Goal: Check status

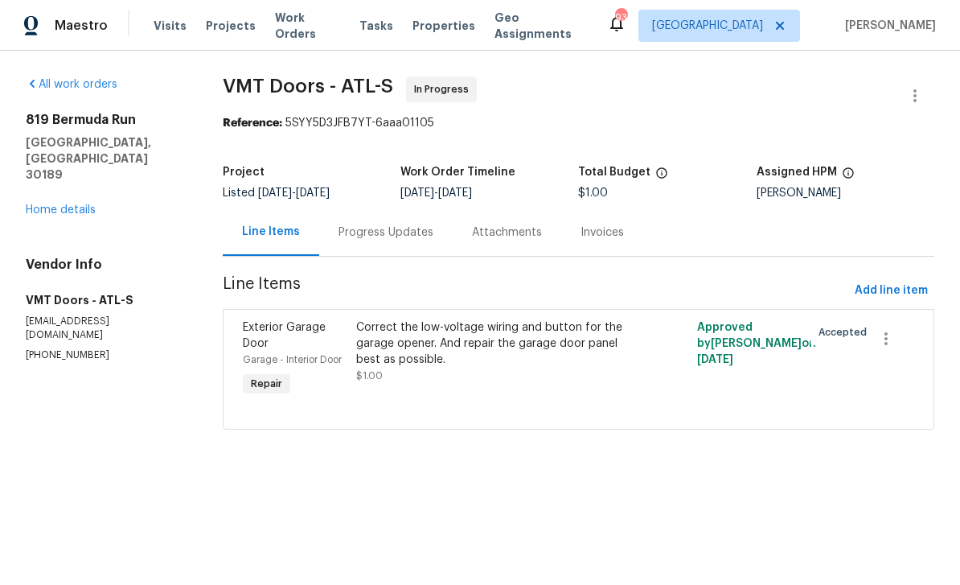
click at [51, 165] on div "[STREET_ADDRESS] Home details" at bounding box center [105, 165] width 158 height 106
click at [55, 204] on link "Home details" at bounding box center [61, 209] width 70 height 11
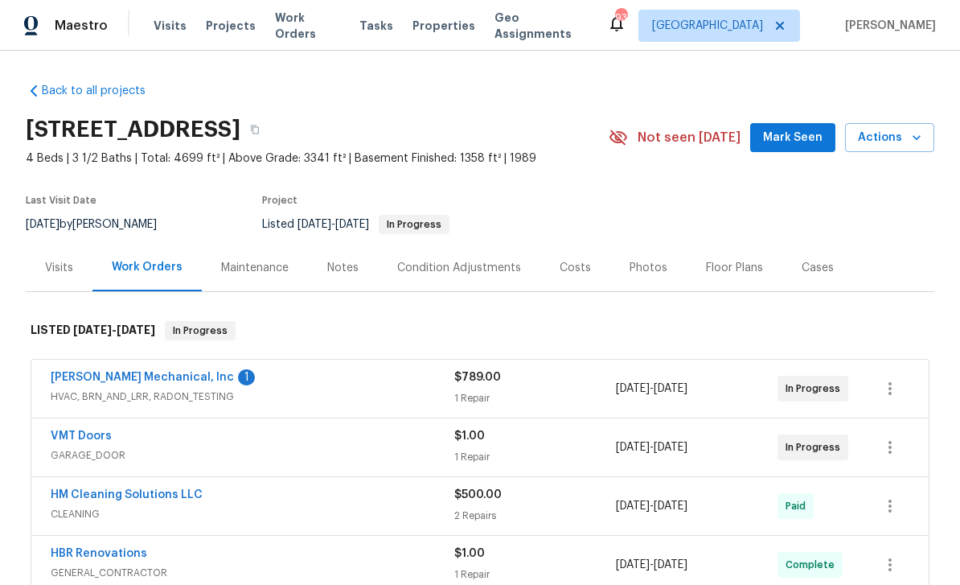
click at [105, 380] on link "[PERSON_NAME] Mechanical, Inc" at bounding box center [142, 376] width 183 height 11
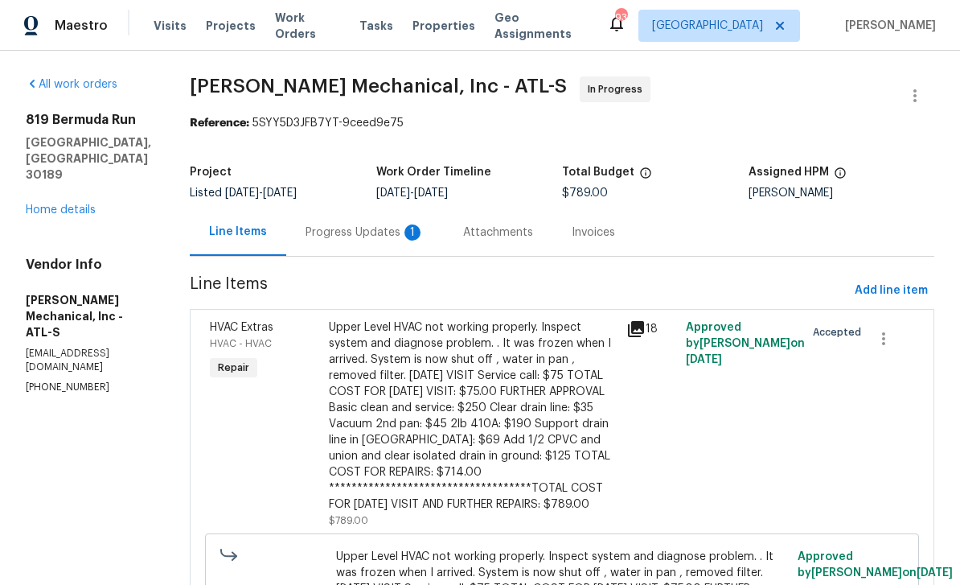
click at [375, 223] on div "Progress Updates 1" at bounding box center [365, 231] width 158 height 47
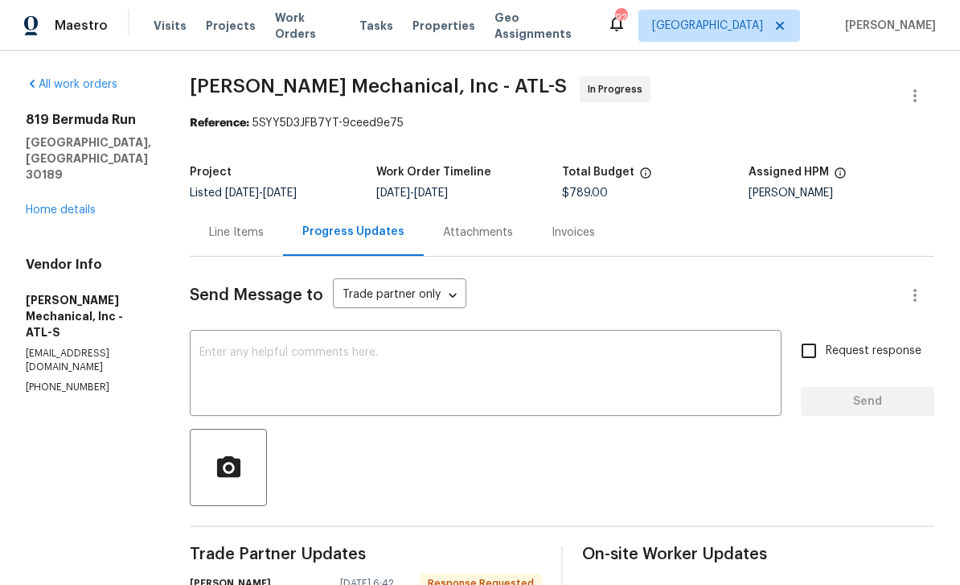
click at [63, 204] on link "Home details" at bounding box center [61, 209] width 70 height 11
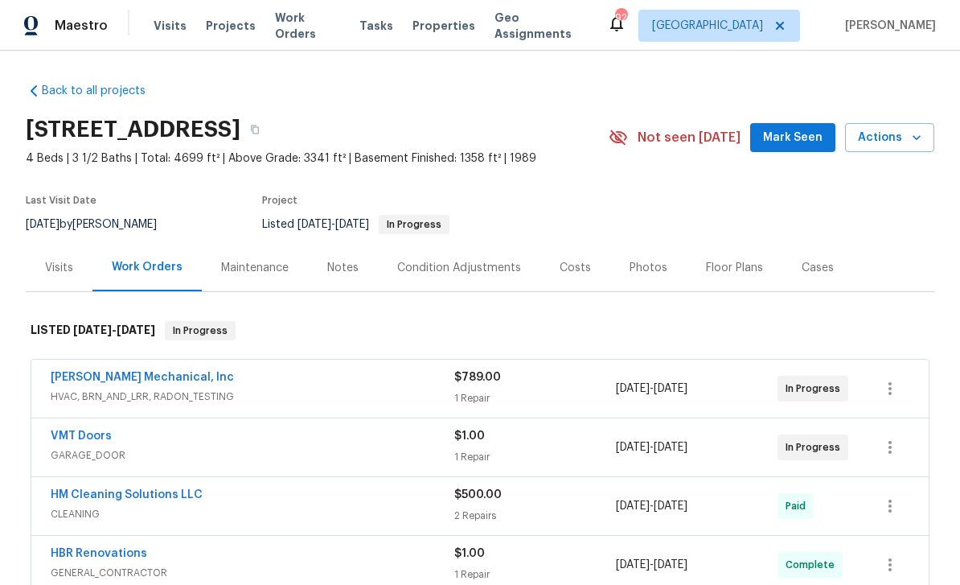
click at [802, 133] on span "Mark Seen" at bounding box center [793, 138] width 60 height 20
